Goal: Communication & Community: Share content

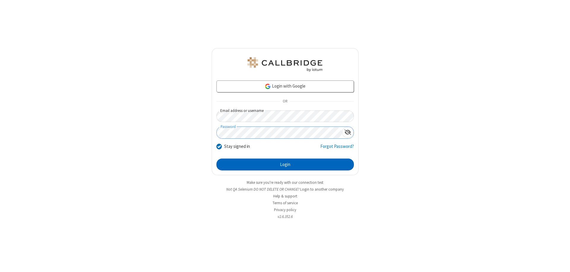
click at [285, 164] on button "Login" at bounding box center [284, 165] width 137 height 12
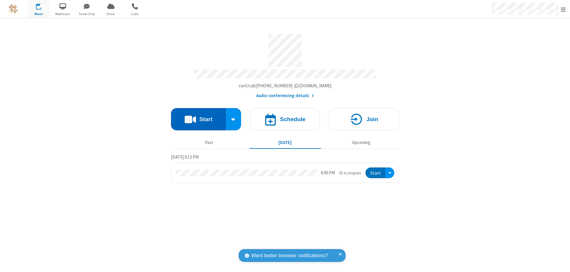
click at [198, 116] on button "Start" at bounding box center [198, 119] width 55 height 22
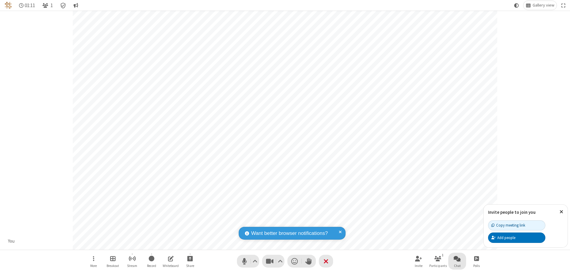
click at [457, 258] on span "Open chat" at bounding box center [457, 258] width 7 height 7
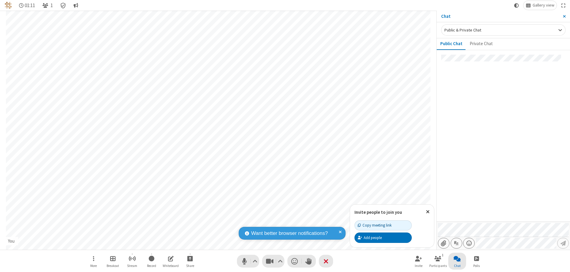
type input "C:\fakepath\doc_test.docx"
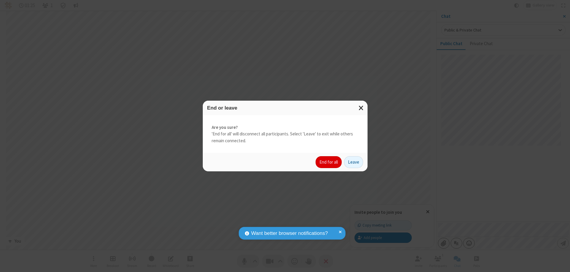
click at [329, 162] on button "End for all" at bounding box center [329, 162] width 26 height 12
